Goal: Information Seeking & Learning: Learn about a topic

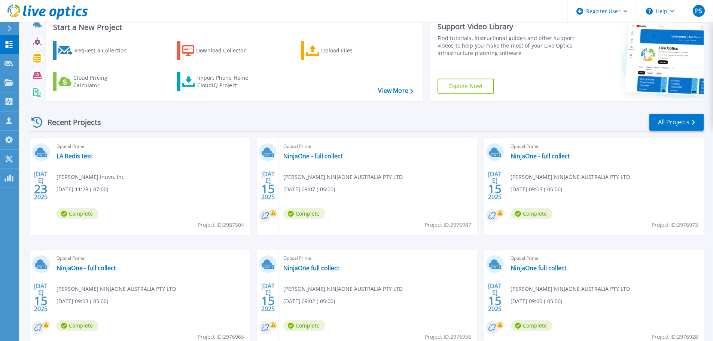
scroll to position [37, 0]
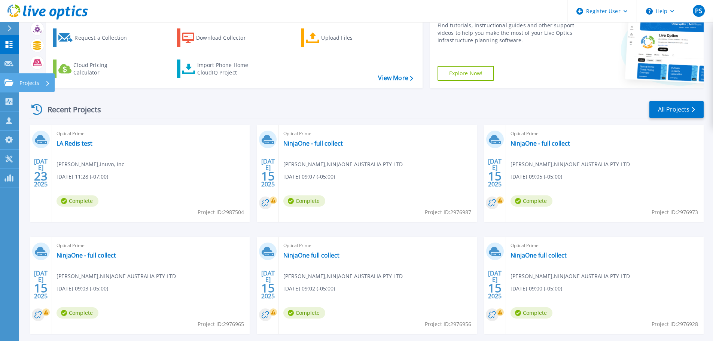
click at [14, 78] on link "Projects Projects" at bounding box center [9, 82] width 19 height 19
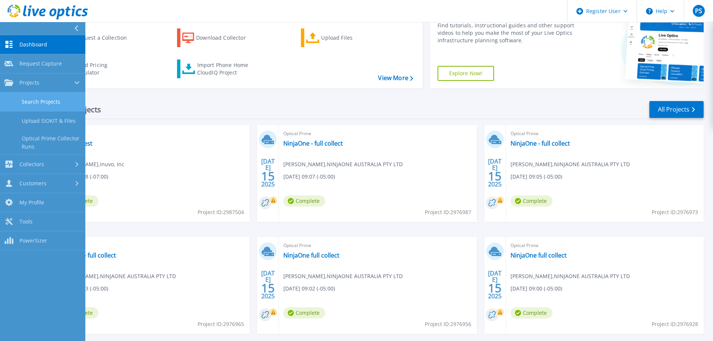
click at [50, 102] on link "Search Projects" at bounding box center [42, 101] width 85 height 19
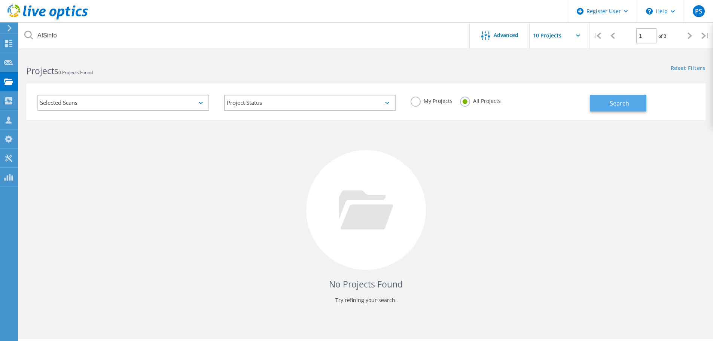
click at [598, 100] on button "Search" at bounding box center [618, 103] width 57 height 17
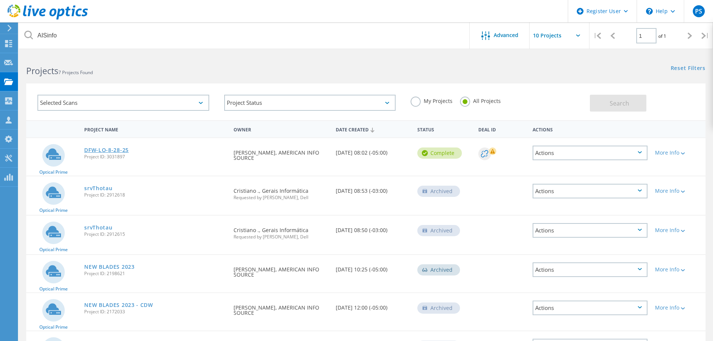
click at [108, 149] on link "DFW-LO-8-28-25" at bounding box center [106, 149] width 45 height 5
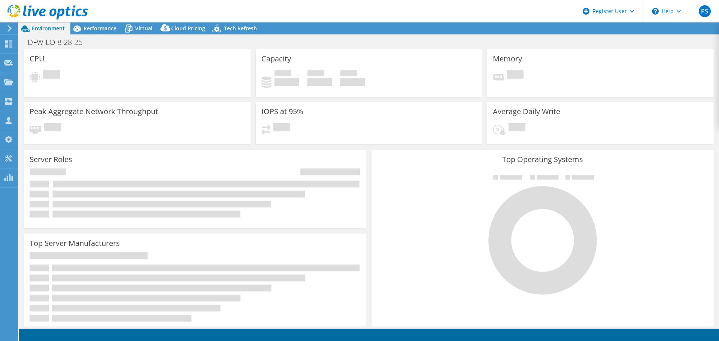
select select "USD"
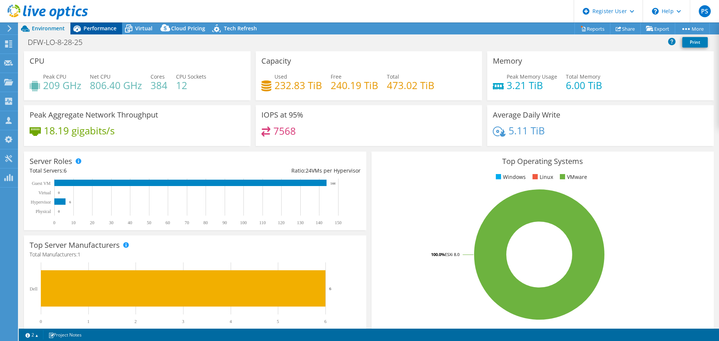
click at [105, 29] on span "Performance" at bounding box center [99, 28] width 33 height 7
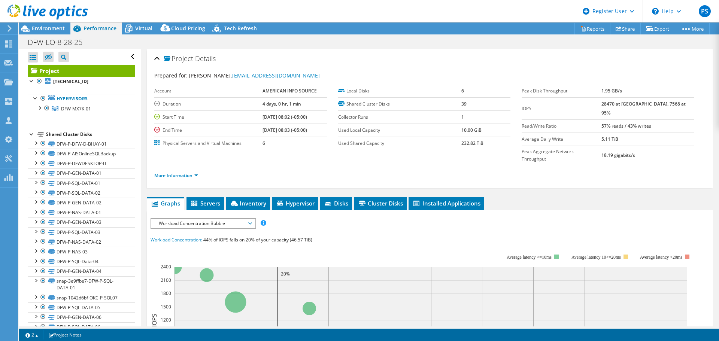
click at [53, 25] on div at bounding box center [44, 12] width 88 height 25
click at [50, 31] on span "Environment" at bounding box center [48, 28] width 33 height 7
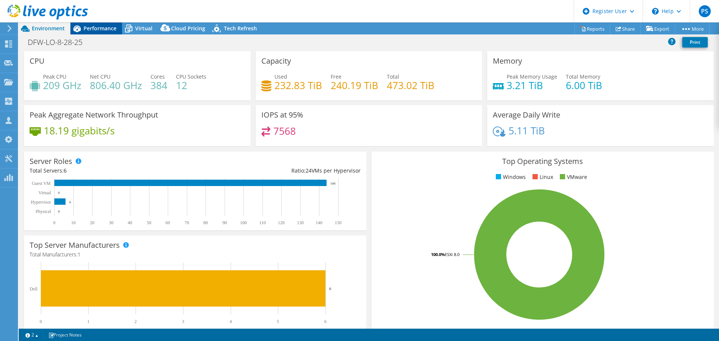
click at [90, 30] on span "Performance" at bounding box center [99, 28] width 33 height 7
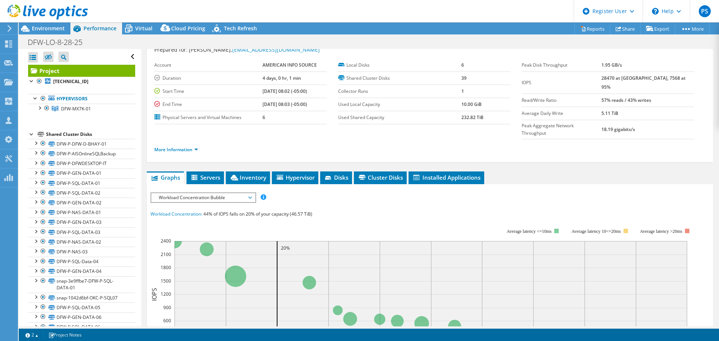
scroll to position [75, 0]
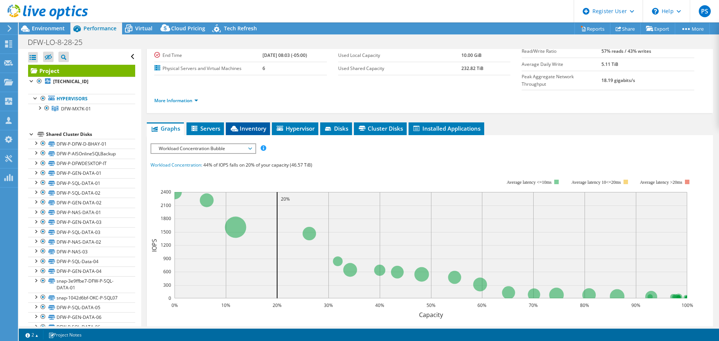
click at [259, 125] on span "Inventory" at bounding box center [247, 128] width 37 height 7
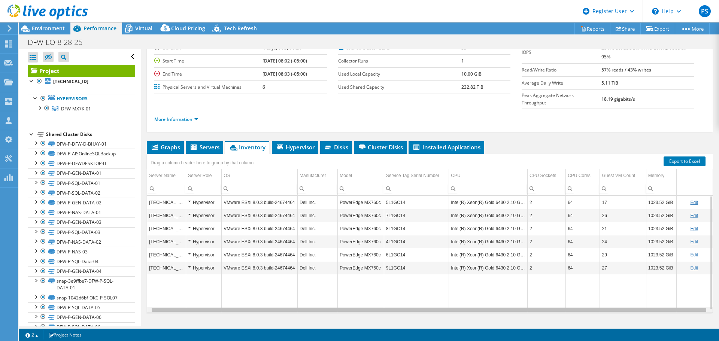
scroll to position [0, 0]
drag, startPoint x: 551, startPoint y: 296, endPoint x: 466, endPoint y: 302, distance: 84.8
click at [466, 302] on body "PS Dell User [PERSON_NAME] [PERSON_NAME][EMAIL_ADDRESS][PERSON_NAME][DOMAIN_NAM…" at bounding box center [359, 170] width 719 height 341
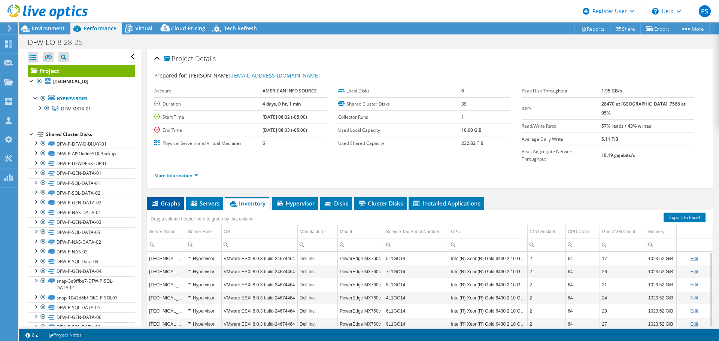
click at [166, 197] on li "Graphs" at bounding box center [165, 203] width 37 height 13
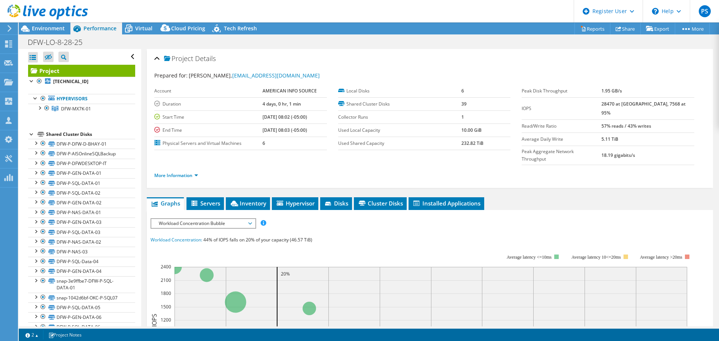
click at [218, 219] on span "Workload Concentration Bubble" at bounding box center [203, 223] width 96 height 9
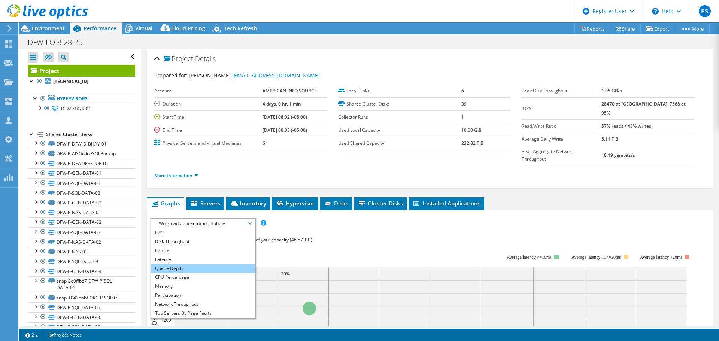
click at [193, 264] on li "Queue Depth" at bounding box center [203, 268] width 104 height 9
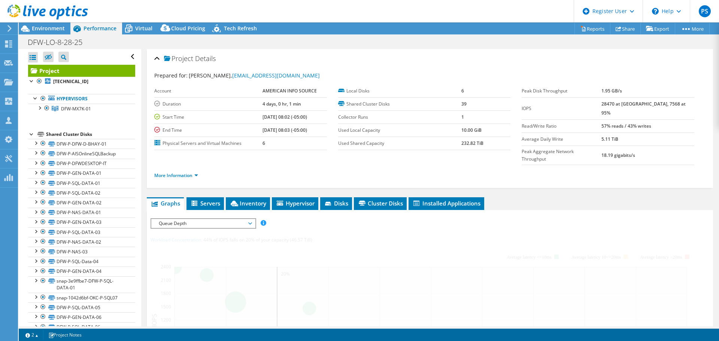
click at [196, 219] on span "Queue Depth" at bounding box center [203, 223] width 96 height 9
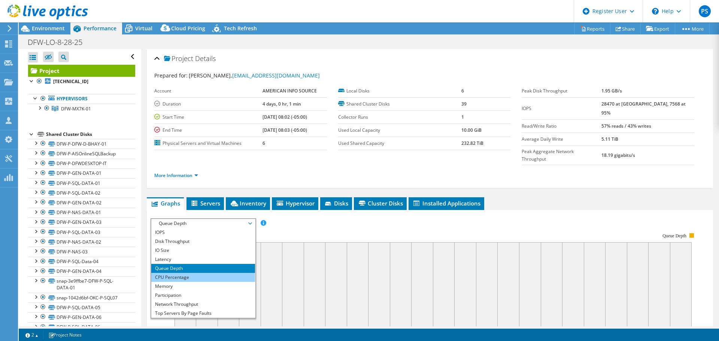
scroll to position [27, 0]
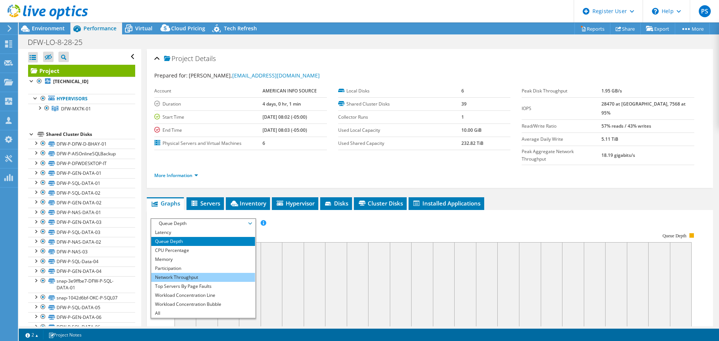
click at [193, 273] on li "Network Throughput" at bounding box center [203, 277] width 104 height 9
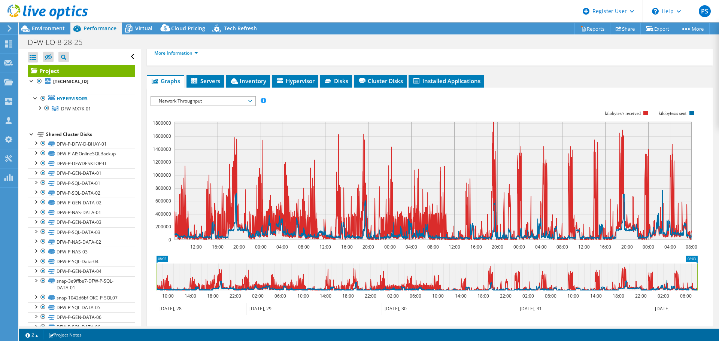
scroll to position [150, 0]
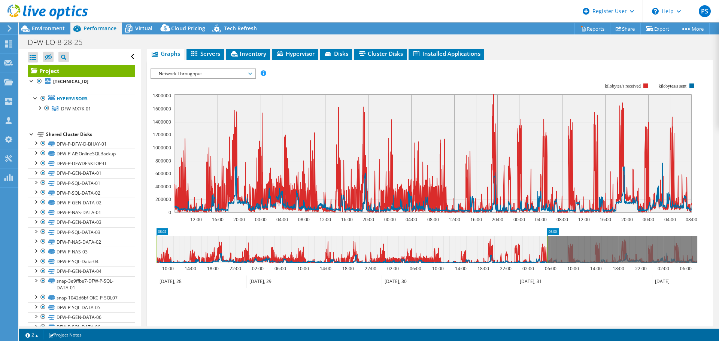
drag, startPoint x: 698, startPoint y: 232, endPoint x: 548, endPoint y: 231, distance: 150.1
click at [548, 236] on rect at bounding box center [546, 249] width 3 height 27
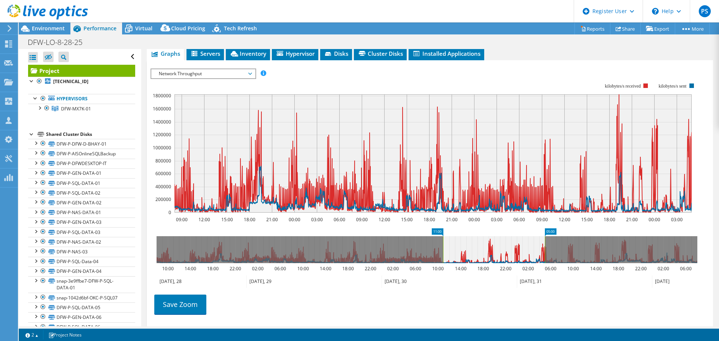
drag, startPoint x: 156, startPoint y: 226, endPoint x: 442, endPoint y: 249, distance: 287.3
click at [442, 249] on icon "05:00 11:00 10:00 14:00 18:00 22:00 02:00 06:00 10:00 14:00 18:00 22:00 02:00 0…" at bounding box center [426, 258] width 552 height 60
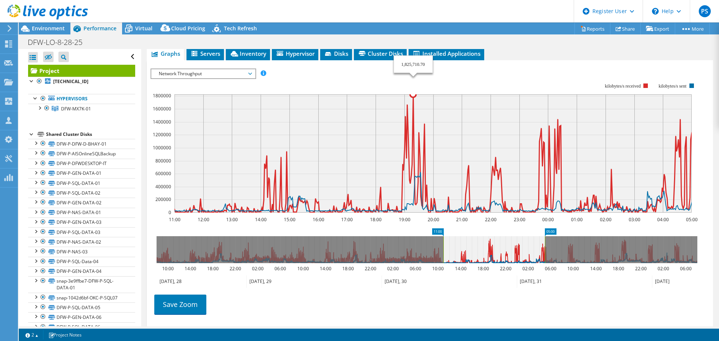
click at [413, 94] on icon at bounding box center [89, 153] width 2756 height 118
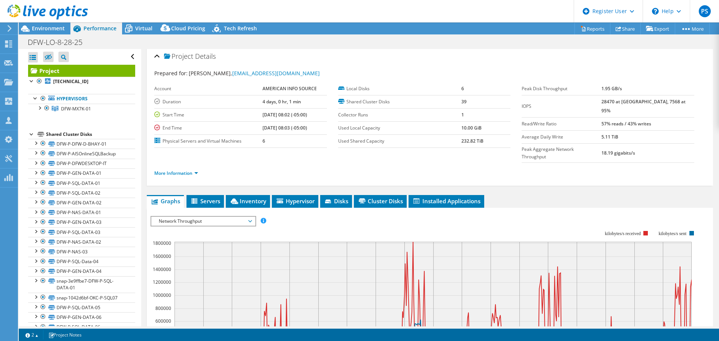
scroll to position [0, 0]
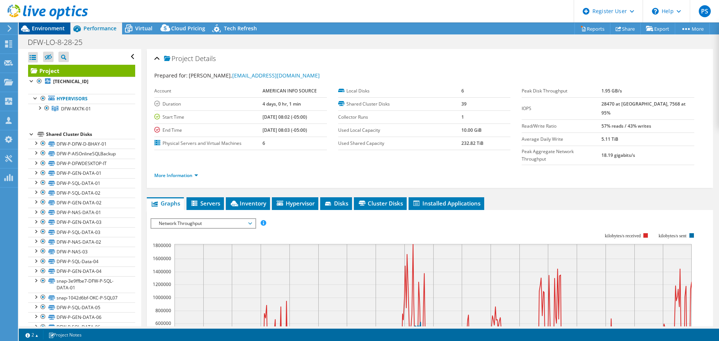
click at [59, 26] on span "Environment" at bounding box center [48, 28] width 33 height 7
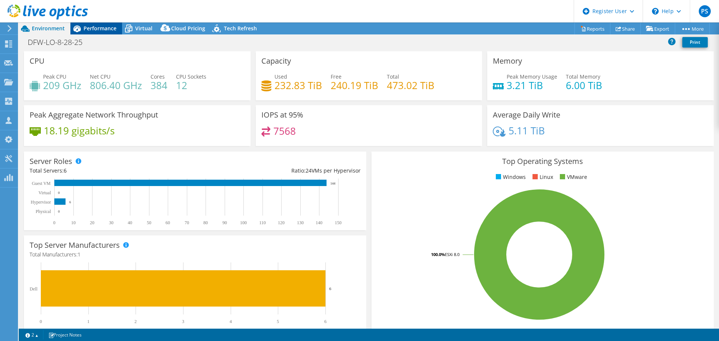
click at [103, 27] on span "Performance" at bounding box center [99, 28] width 33 height 7
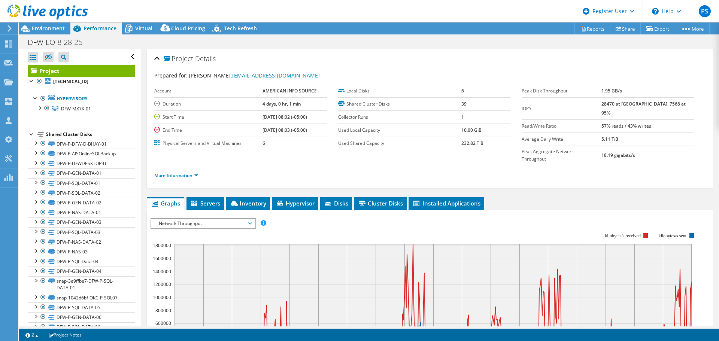
scroll to position [150, 0]
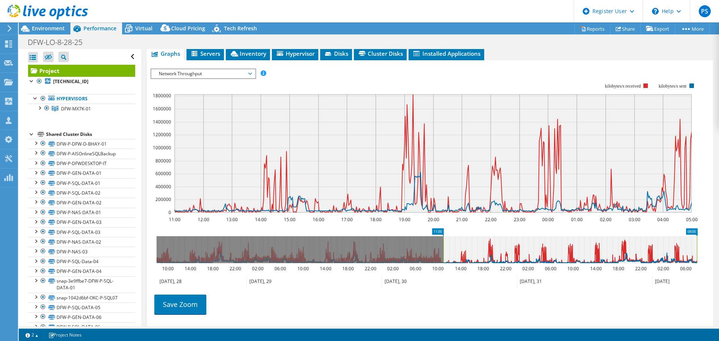
drag, startPoint x: 545, startPoint y: 234, endPoint x: 697, endPoint y: 241, distance: 152.5
click at [697, 241] on rect at bounding box center [696, 249] width 3 height 27
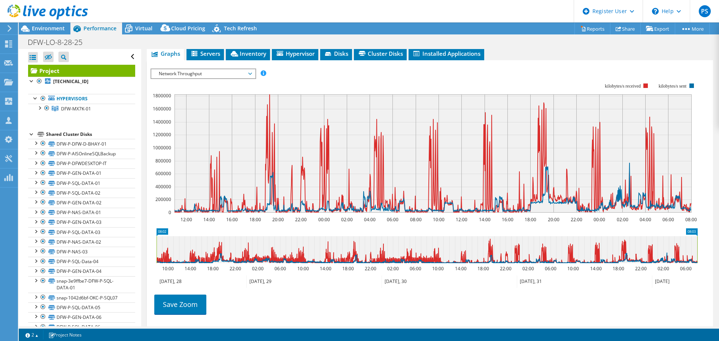
drag, startPoint x: 443, startPoint y: 233, endPoint x: 149, endPoint y: 236, distance: 294.2
click at [149, 236] on section "IOPS Disk Throughput IO Size Latency Queue Depth CPU Percentage Memory Page Fau…" at bounding box center [430, 211] width 566 height 302
